Goal: Task Accomplishment & Management: Complete application form

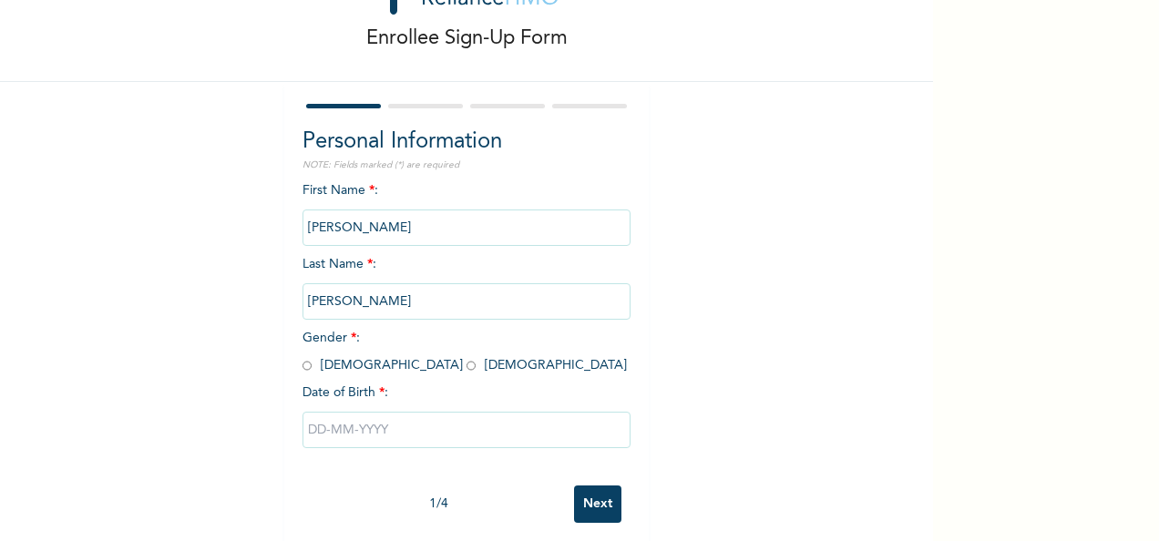
scroll to position [102, 0]
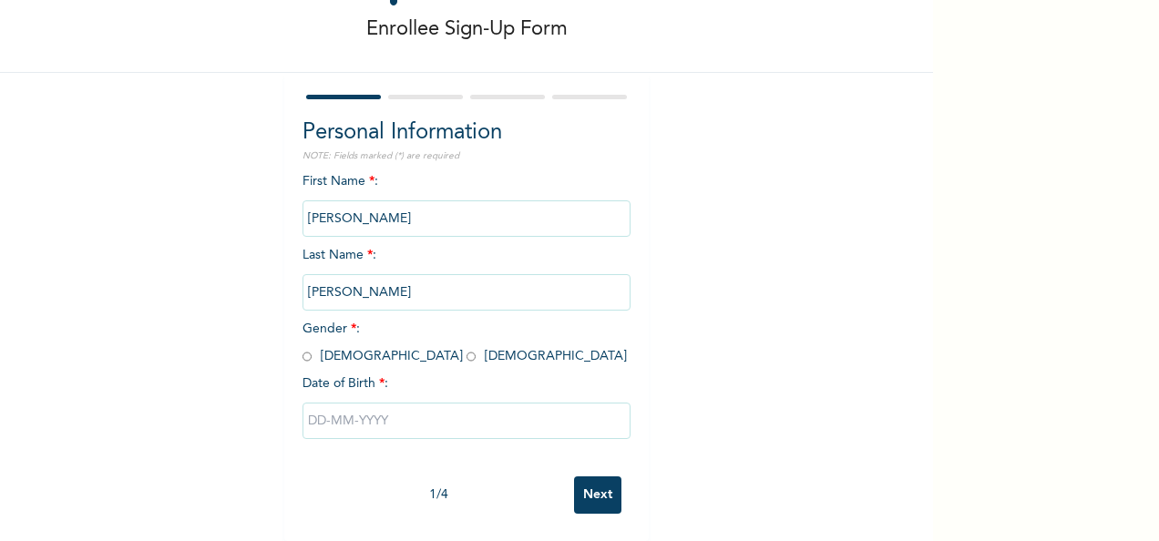
click at [302, 348] on input "radio" at bounding box center [306, 356] width 9 height 17
radio input "true"
click at [360, 407] on input "text" at bounding box center [466, 421] width 328 height 36
select select "7"
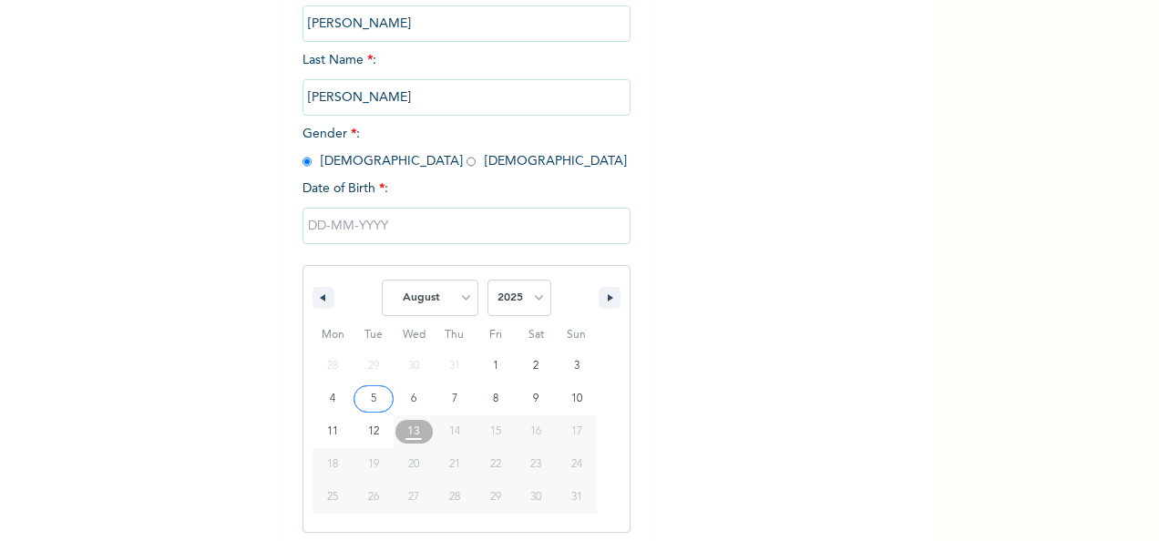
scroll to position [288, 0]
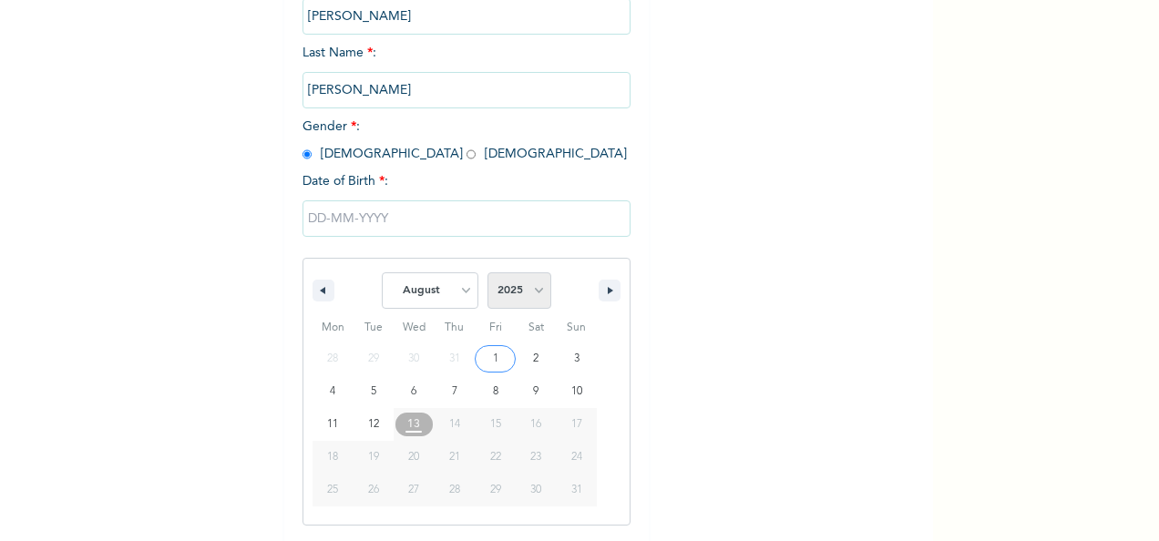
click at [518, 285] on select "2025 2024 2023 2022 2021 2020 2019 2018 2017 2016 2015 2014 2013 2012 2011 2010…" at bounding box center [519, 290] width 64 height 36
select select "1997"
click at [487, 274] on select "2025 2024 2023 2022 2021 2020 2019 2018 2017 2016 2015 2014 2013 2012 2011 2010…" at bounding box center [519, 290] width 64 height 36
click at [456, 299] on select "January February March April May June July August September October November De…" at bounding box center [430, 290] width 97 height 36
select select "8"
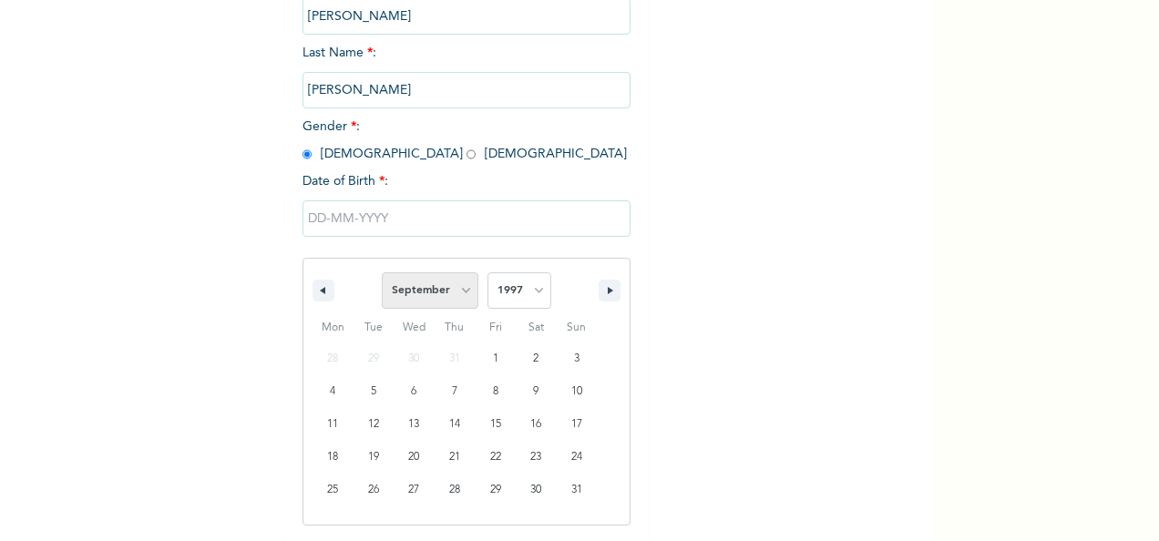
click at [382, 274] on select "January February March April May June July August September October November De…" at bounding box center [430, 290] width 97 height 36
type input "[DATE]"
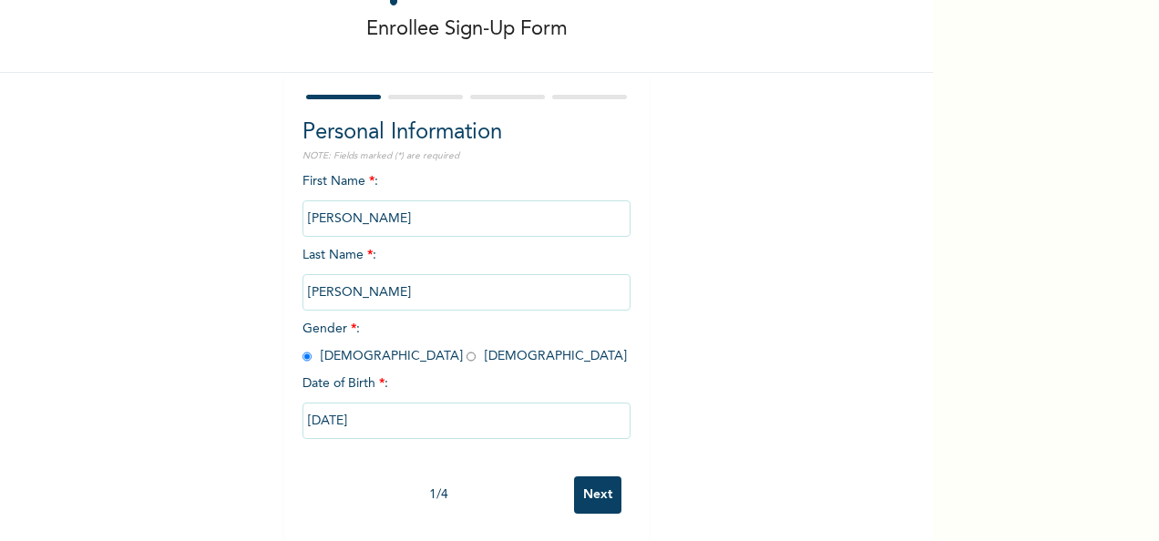
click at [597, 490] on input "Next" at bounding box center [597, 495] width 47 height 37
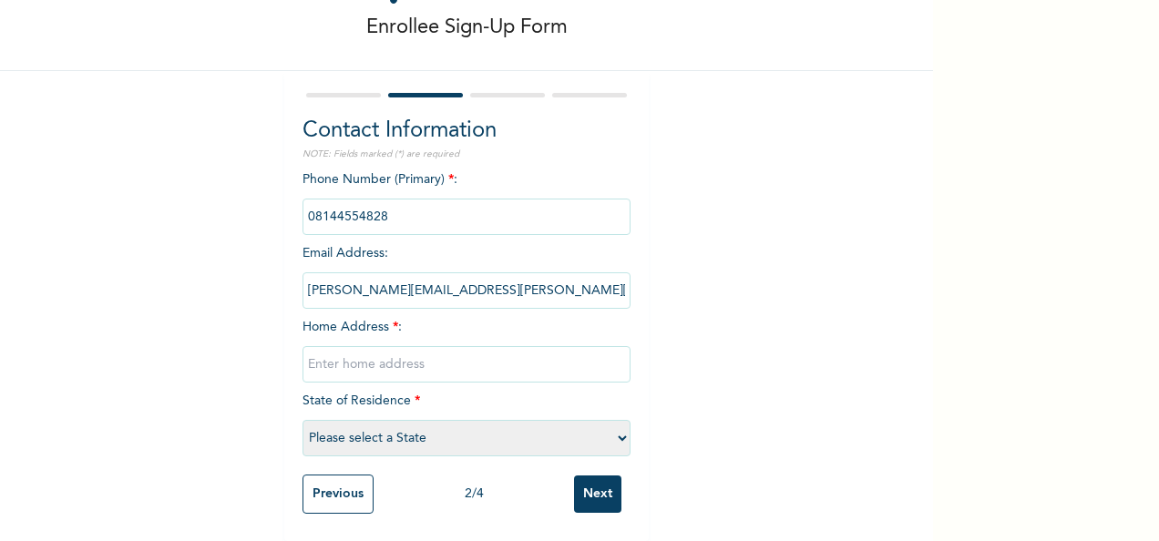
click at [358, 350] on input "text" at bounding box center [466, 364] width 328 height 36
type input "5, [PERSON_NAME], [PERSON_NAME], [GEOGRAPHIC_DATA]"
select select "25"
click at [430, 426] on select "Please select a State [PERSON_NAME] (FCT) [PERSON_NAME] Ibom [GEOGRAPHIC_DATA] …" at bounding box center [466, 438] width 328 height 36
click at [698, 370] on div "Enrollee Sign-Up Form Contact Information NOTE: Fields marked (*) are required …" at bounding box center [466, 227] width 933 height 629
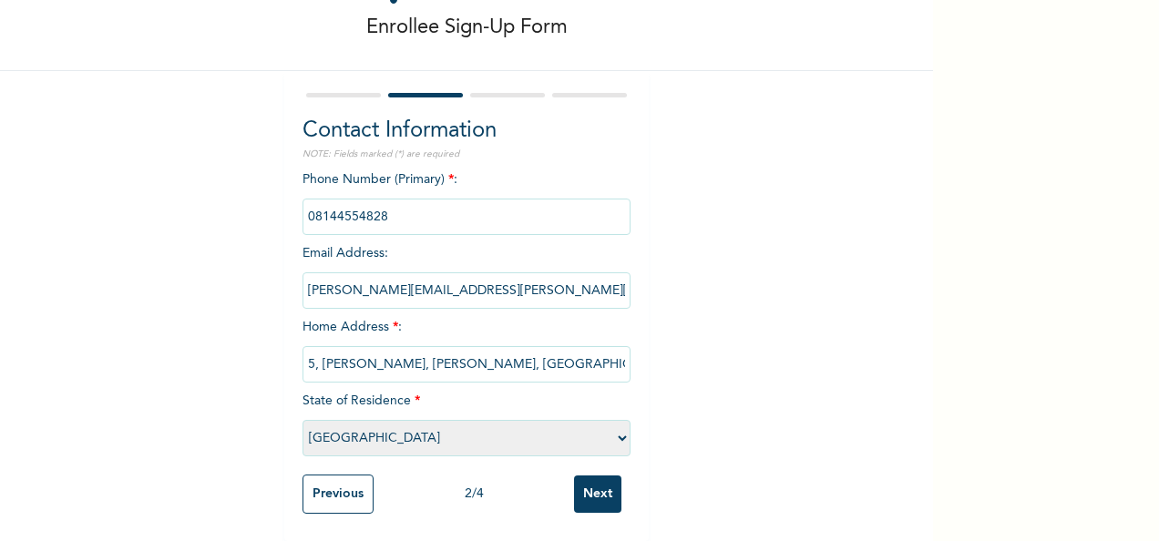
scroll to position [104, 0]
click at [594, 487] on input "Next" at bounding box center [597, 494] width 47 height 37
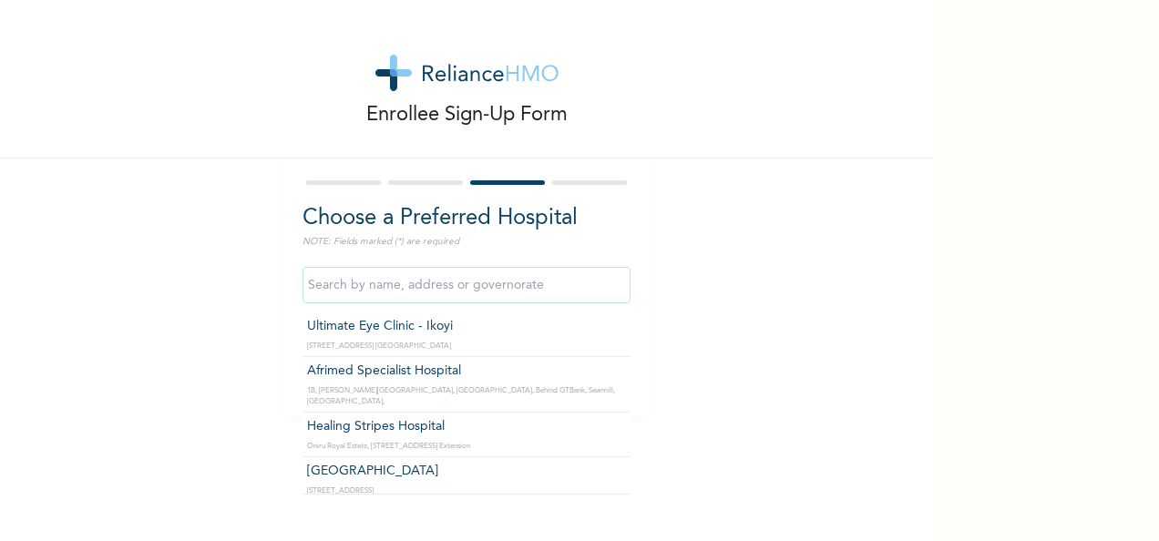
click at [468, 291] on input "text" at bounding box center [466, 285] width 328 height 36
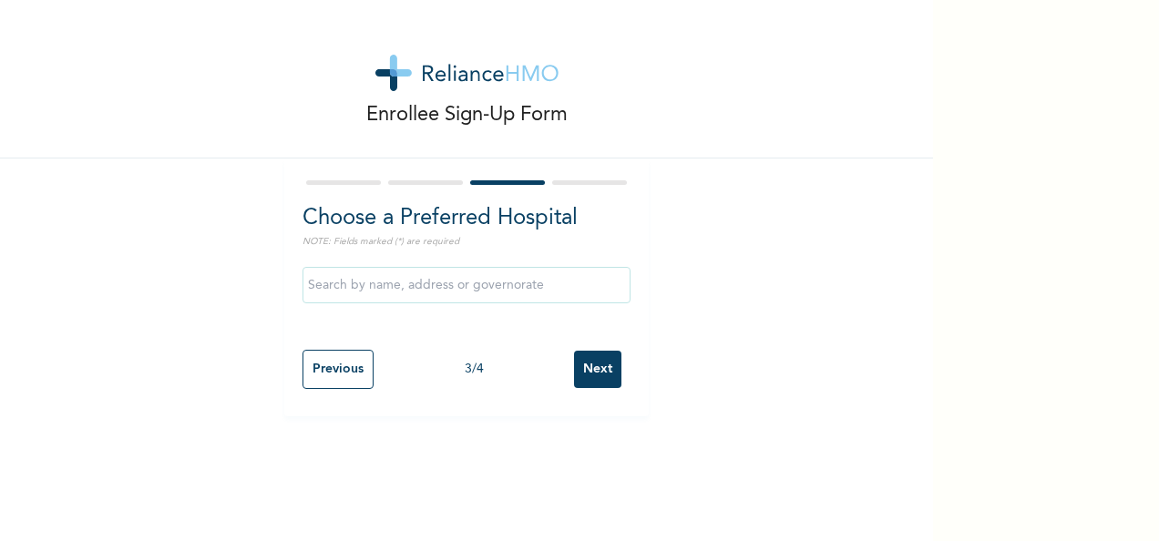
click at [479, 293] on input "text" at bounding box center [466, 285] width 328 height 36
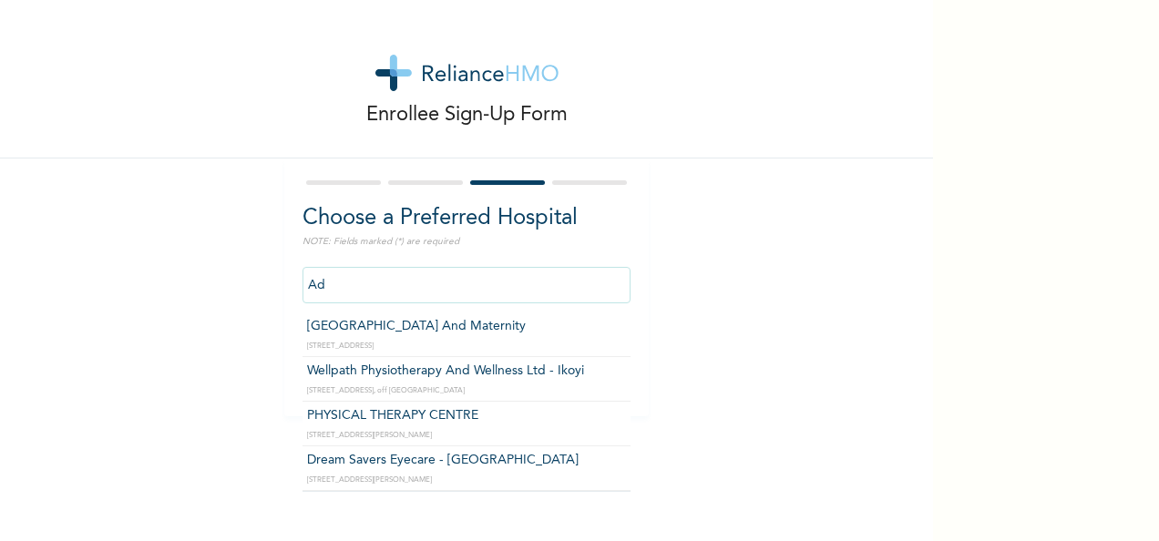
type input "A"
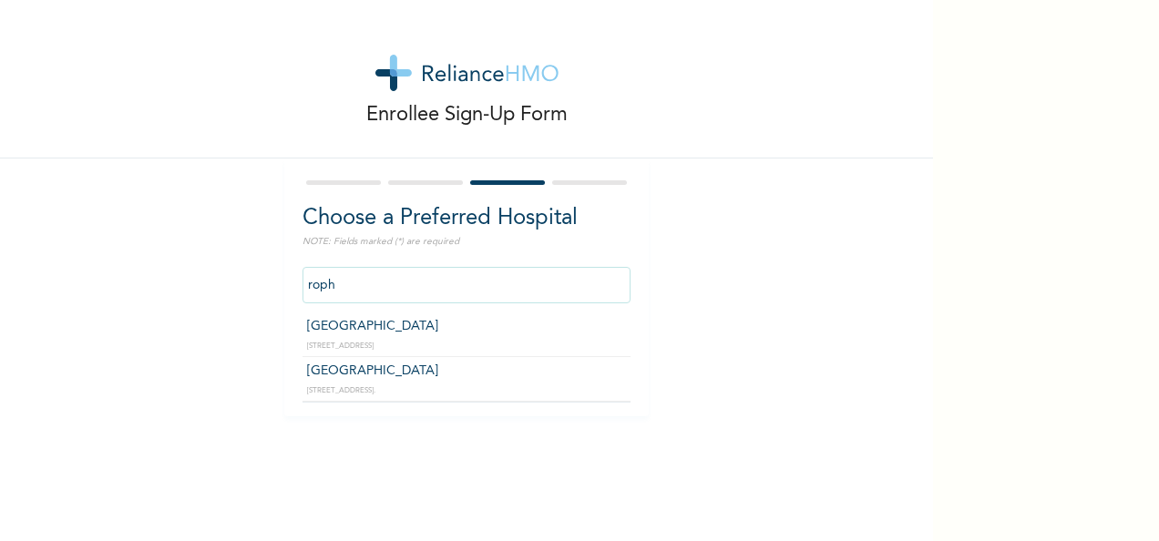
type input "[GEOGRAPHIC_DATA]"
click at [490, 279] on input "[GEOGRAPHIC_DATA]" at bounding box center [466, 285] width 328 height 36
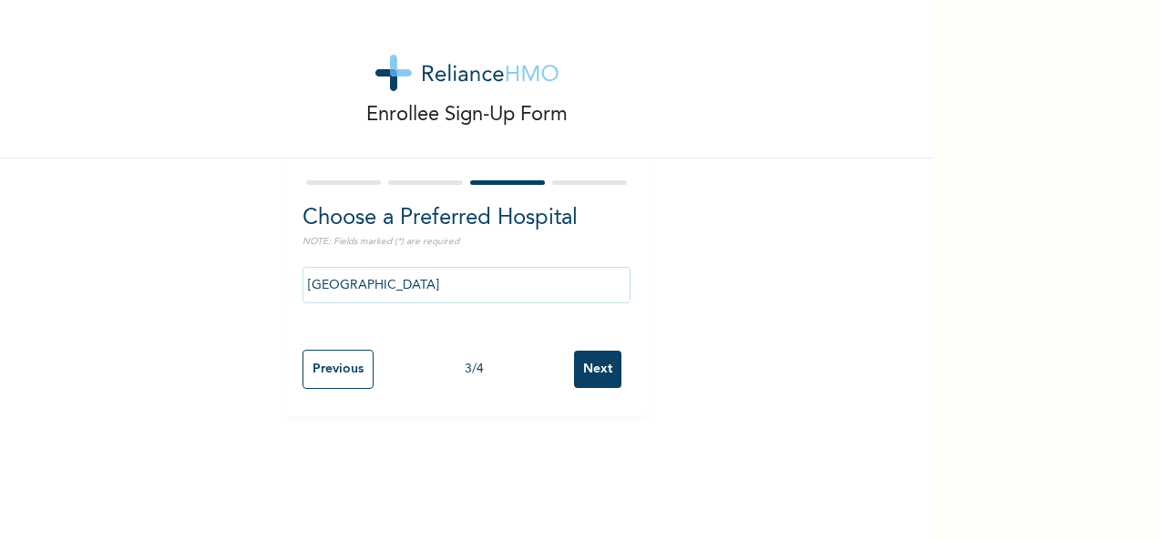
click at [718, 287] on div "Enrollee Sign-Up Form Choose a Preferred Hospital NOTE: Fields marked (*) are r…" at bounding box center [466, 208] width 933 height 416
click at [599, 368] on input "Next" at bounding box center [597, 369] width 47 height 37
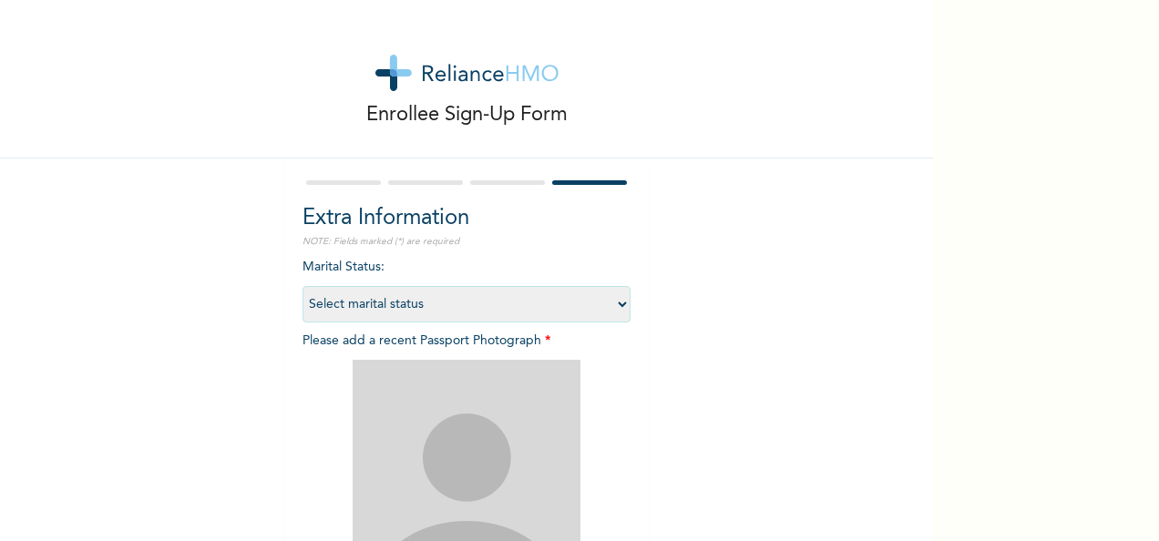
click at [373, 313] on select "Select marital status [DEMOGRAPHIC_DATA] Married [DEMOGRAPHIC_DATA] Widow/[DEMO…" at bounding box center [466, 304] width 328 height 36
select select "1"
click at [302, 286] on select "Select marital status [DEMOGRAPHIC_DATA] Married [DEMOGRAPHIC_DATA] Widow/[DEMO…" at bounding box center [466, 304] width 328 height 36
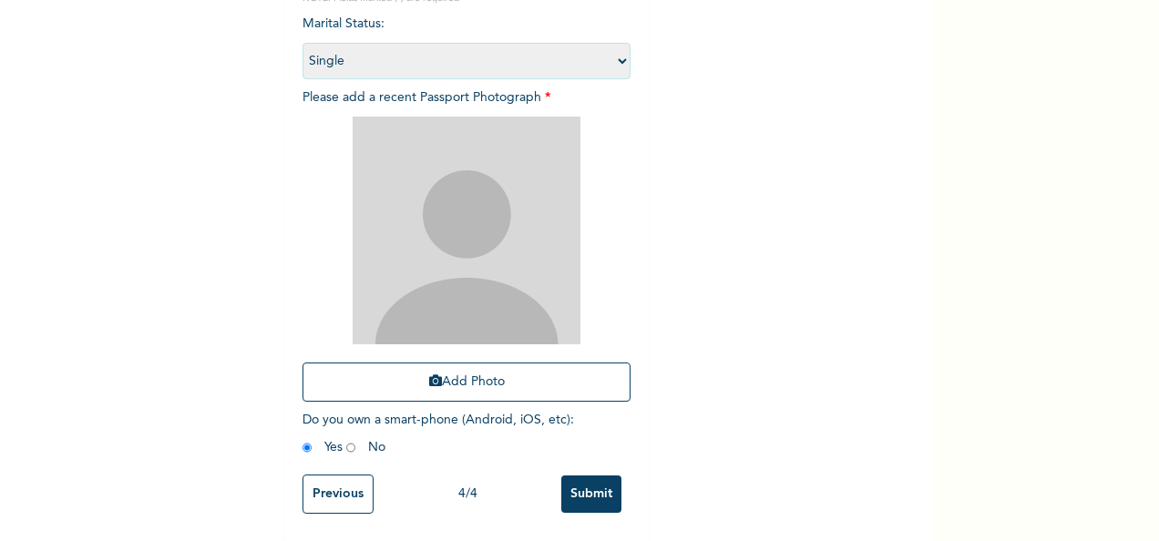
scroll to position [258, 0]
click at [591, 476] on input "Submit" at bounding box center [591, 494] width 60 height 37
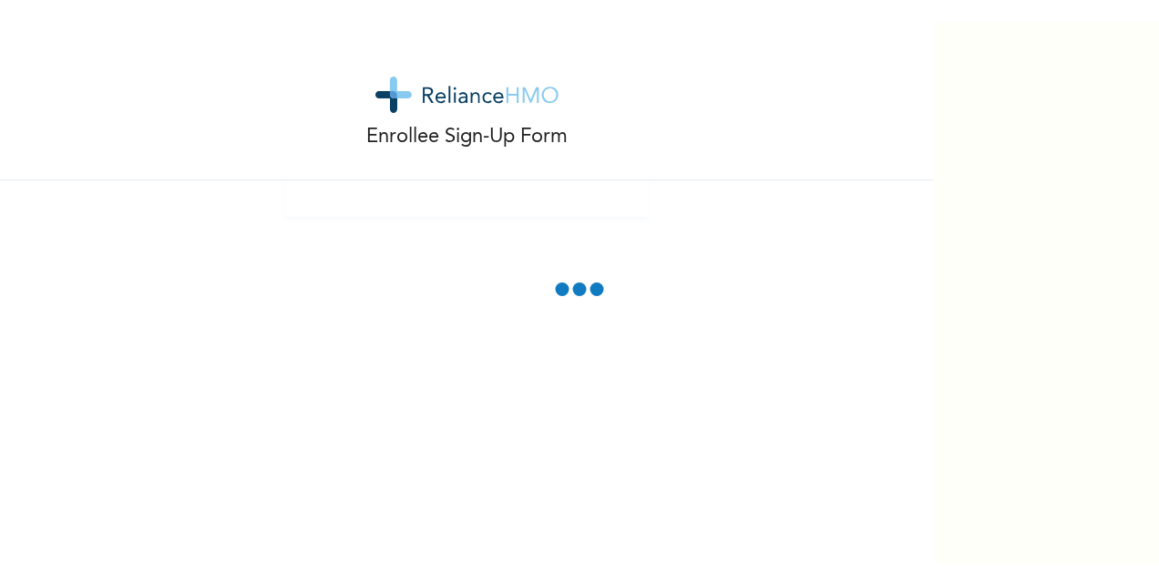
scroll to position [0, 0]
